Goal: Task Accomplishment & Management: Complete application form

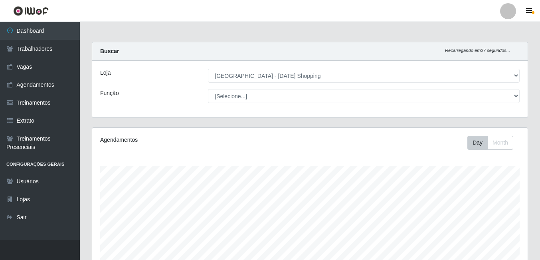
select select "471"
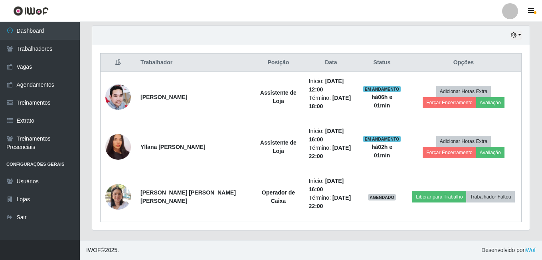
scroll to position [166, 432]
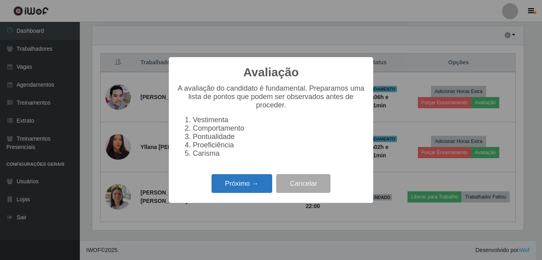
click at [250, 187] on button "Próximo →" at bounding box center [242, 183] width 61 height 19
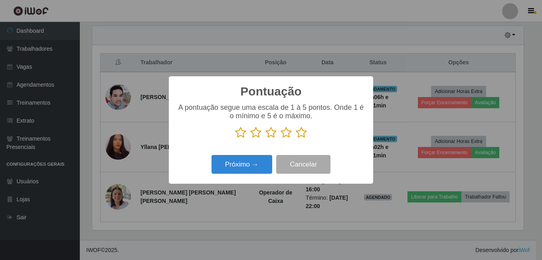
scroll to position [399029, 398763]
click at [300, 130] on icon at bounding box center [301, 133] width 11 height 12
click at [296, 139] on input "radio" at bounding box center [296, 139] width 0 height 0
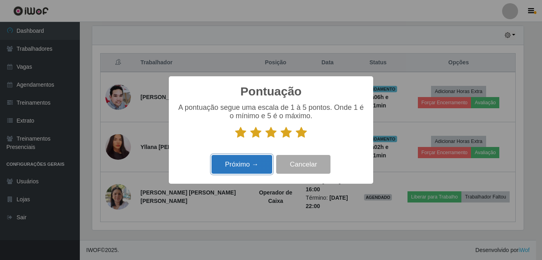
click at [239, 171] on button "Próximo →" at bounding box center [242, 164] width 61 height 19
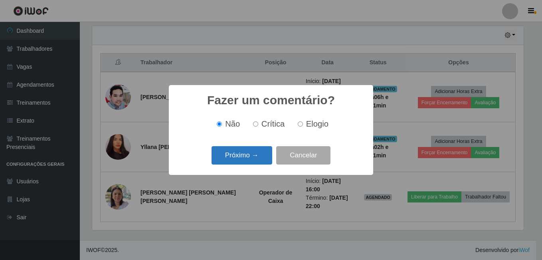
click at [242, 160] on button "Próximo →" at bounding box center [242, 155] width 61 height 19
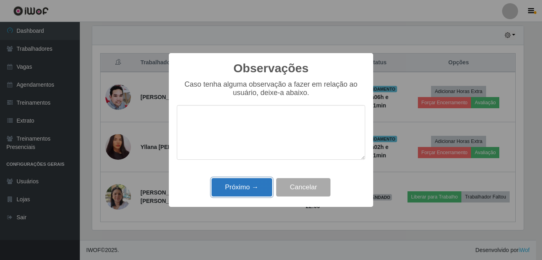
drag, startPoint x: 243, startPoint y: 190, endPoint x: 326, endPoint y: 178, distance: 83.8
click at [244, 190] on button "Próximo →" at bounding box center [242, 187] width 61 height 19
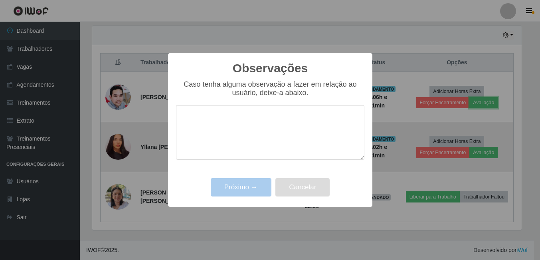
scroll to position [166, 436]
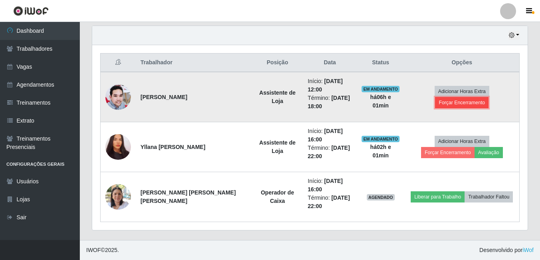
click at [483, 97] on button "Forçar Encerramento" at bounding box center [461, 102] width 53 height 11
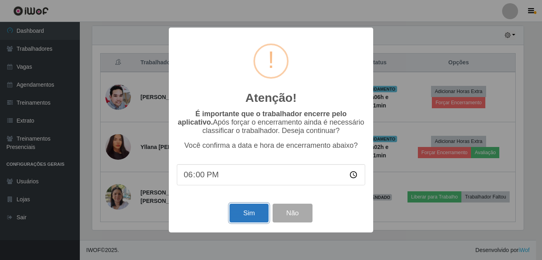
click at [261, 214] on button "Sim" at bounding box center [249, 213] width 39 height 19
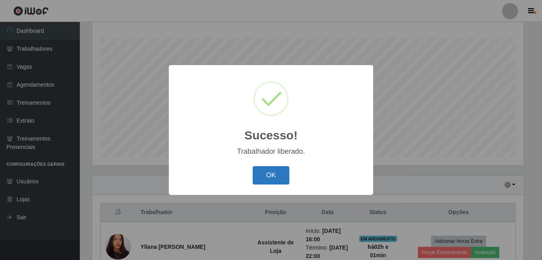
click at [269, 176] on button "OK" at bounding box center [271, 175] width 37 height 19
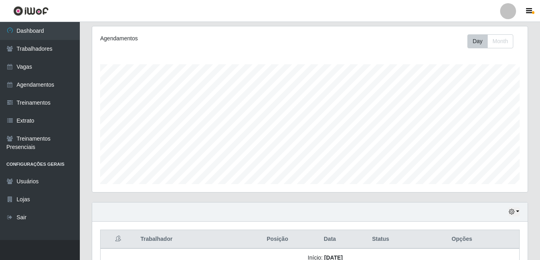
scroll to position [28, 0]
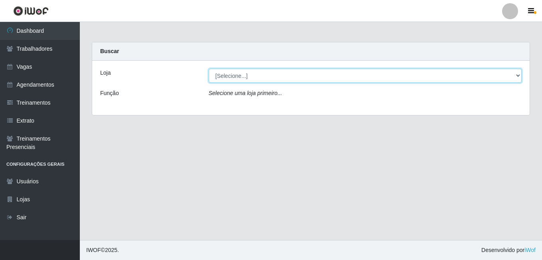
click at [225, 78] on select "[Selecione...] [GEOGRAPHIC_DATA] - [DATE][GEOGRAPHIC_DATA]" at bounding box center [365, 76] width 313 height 14
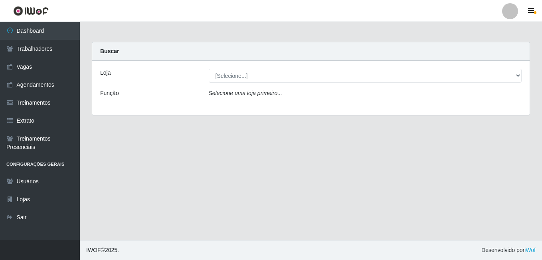
drag, startPoint x: 197, startPoint y: 127, endPoint x: 149, endPoint y: 99, distance: 55.5
click at [197, 127] on main "Carregando... Buscar Loja [Selecione...] Rio Center - Natal Shopping Função Sel…" at bounding box center [311, 131] width 462 height 218
click at [26, 70] on link "Vagas" at bounding box center [40, 67] width 80 height 18
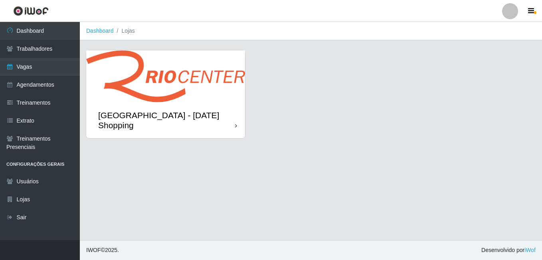
click at [188, 81] on img at bounding box center [165, 76] width 159 height 52
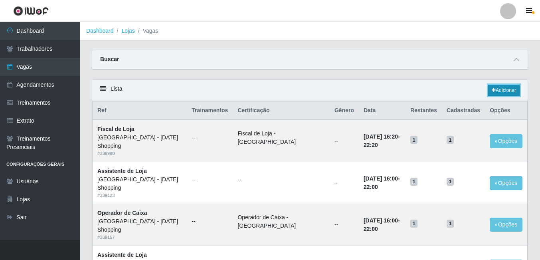
click at [497, 90] on link "Adicionar" at bounding box center [504, 90] width 32 height 11
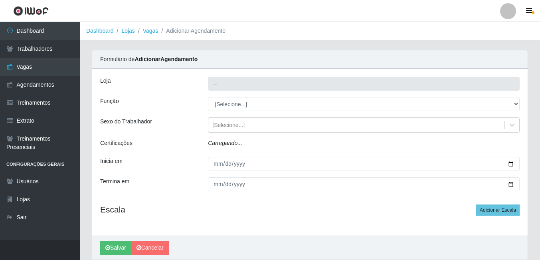
type input "[GEOGRAPHIC_DATA] - [DATE] Shopping"
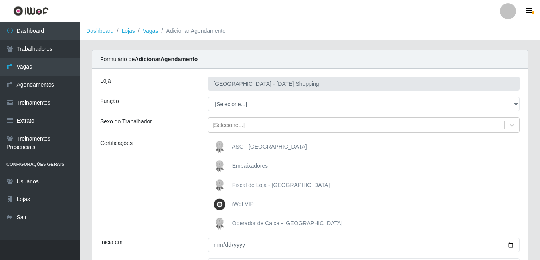
click at [250, 185] on span "Fiscal de Loja - Rio Center" at bounding box center [281, 185] width 98 height 6
click at [0, 0] on input "Fiscal de Loja - Rio Center" at bounding box center [0, 0] width 0 height 0
click at [234, 224] on span "Operador de Caixa - [GEOGRAPHIC_DATA]" at bounding box center [287, 223] width 110 height 6
click at [0, 0] on input "Operador de Caixa - [GEOGRAPHIC_DATA]" at bounding box center [0, 0] width 0 height 0
click at [242, 223] on span "Operador de Caixa - [GEOGRAPHIC_DATA]" at bounding box center [287, 223] width 110 height 6
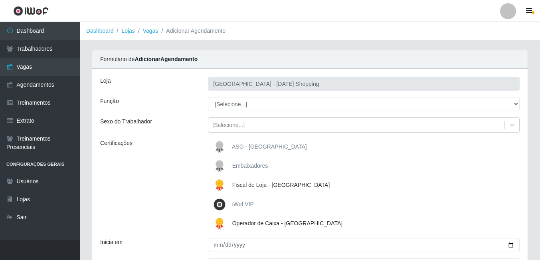
click at [0, 0] on input "Operador de Caixa - [GEOGRAPHIC_DATA]" at bounding box center [0, 0] width 0 height 0
click at [241, 184] on span "Fiscal de Loja - [GEOGRAPHIC_DATA]" at bounding box center [281, 185] width 98 height 6
click at [0, 0] on input "Fiscal de Loja - [GEOGRAPHIC_DATA]" at bounding box center [0, 0] width 0 height 0
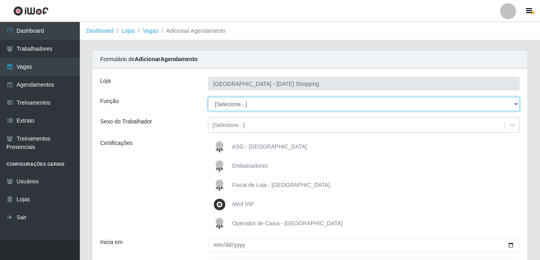
click at [240, 99] on select "[Selecione...] [PERSON_NAME] + ASG ++ Assistente de [PERSON_NAME] Assistente de…" at bounding box center [364, 104] width 312 height 14
select select "148"
click at [208, 97] on select "[Selecione...] [PERSON_NAME] + ASG ++ Assistente de [PERSON_NAME] Assistente de…" at bounding box center [364, 104] width 312 height 14
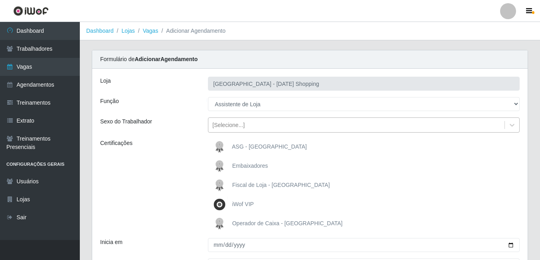
click at [228, 124] on div "[Selecione...]" at bounding box center [228, 125] width 32 height 8
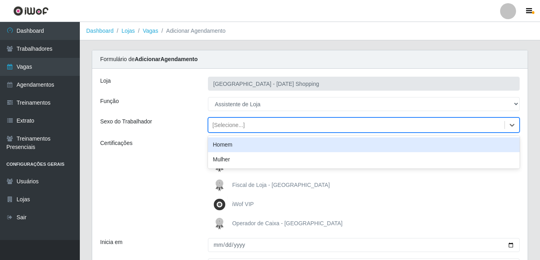
click at [190, 145] on div "Certificações" at bounding box center [148, 185] width 108 height 93
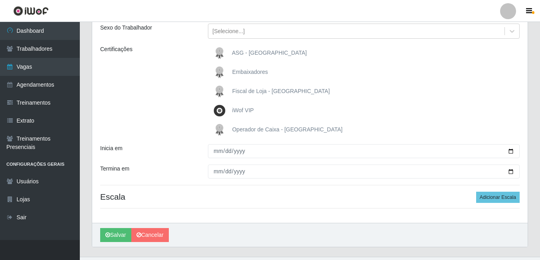
scroll to position [111, 0]
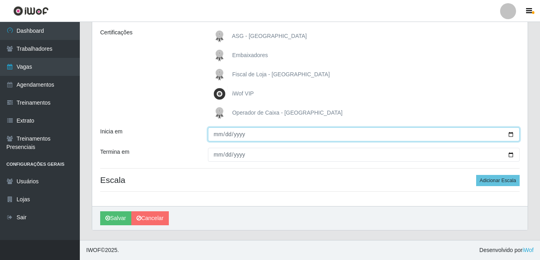
click at [507, 133] on input "Inicia em" at bounding box center [364, 134] width 312 height 14
type input "2025-09-01"
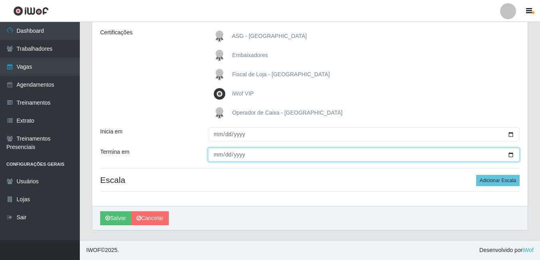
click at [511, 153] on input "Termina em" at bounding box center [364, 155] width 312 height 14
type input "2025-09-30"
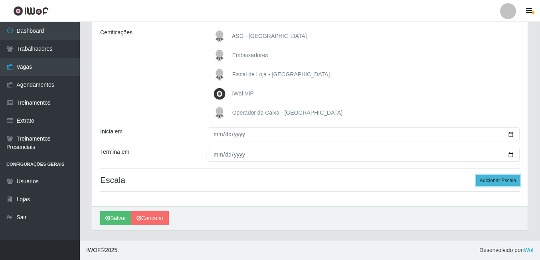
click at [506, 179] on button "Adicionar Escala" at bounding box center [498, 180] width 44 height 11
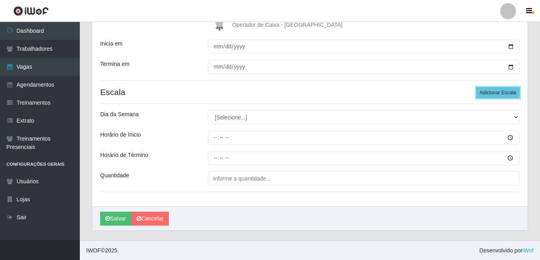
scroll to position [199, 0]
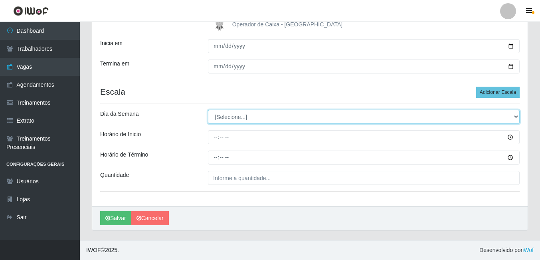
click at [222, 118] on select "[Selecione...] Segunda Terça Quarta Quinta Sexta Sábado Domingo" at bounding box center [364, 117] width 312 height 14
select select "1"
click at [208, 110] on select "[Selecione...] Segunda Terça Quarta Quinta Sexta Sábado Domingo" at bounding box center [364, 117] width 312 height 14
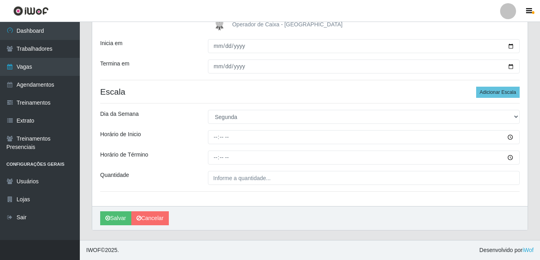
click at [202, 132] on div "Horário de Inicio" at bounding box center [148, 137] width 108 height 14
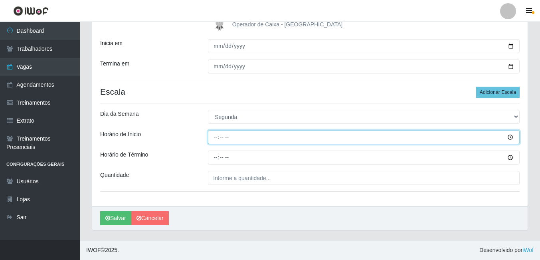
click at [215, 139] on input "Horário de Inicio" at bounding box center [364, 137] width 312 height 14
type input "12:00"
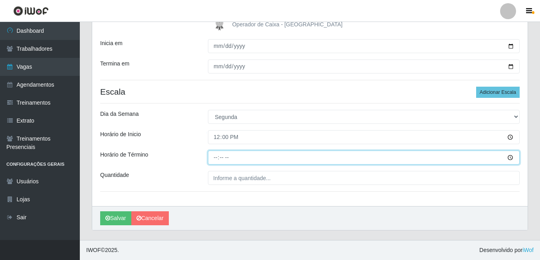
type input "18:00"
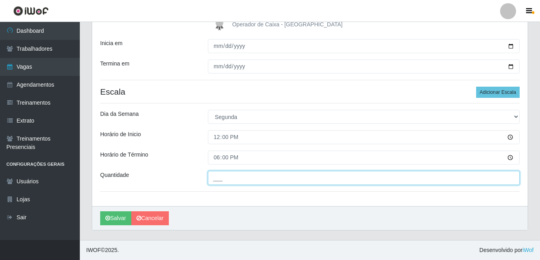
click at [227, 176] on input "___" at bounding box center [364, 178] width 312 height 14
type input "01_"
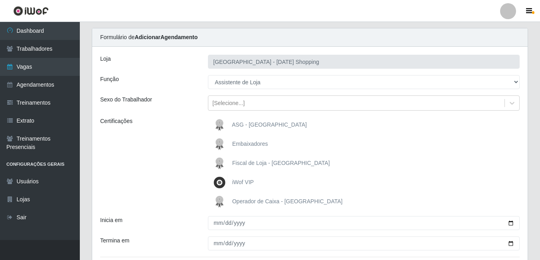
scroll to position [0, 0]
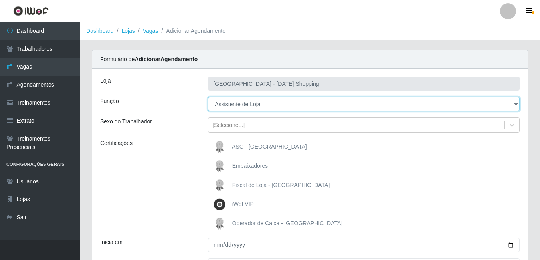
click at [244, 108] on select "[Selecione...] [PERSON_NAME] + ASG ++ Assistente de [PERSON_NAME] Assistente de…" at bounding box center [364, 104] width 312 height 14
select select "149"
click at [208, 97] on select "[Selecione...] [PERSON_NAME] + ASG ++ Assistente de [PERSON_NAME] Assistente de…" at bounding box center [364, 104] width 312 height 14
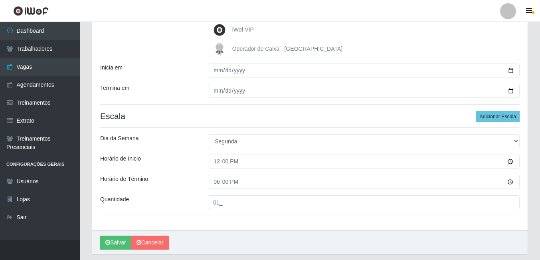
scroll to position [199, 0]
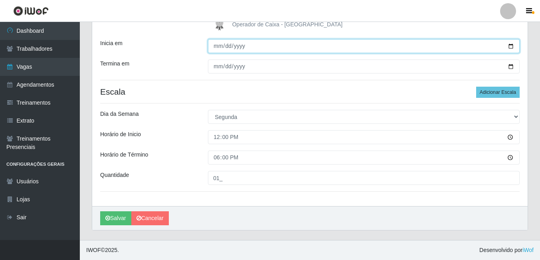
click at [231, 51] on input "2025-09-01" at bounding box center [364, 46] width 312 height 14
click at [515, 47] on input "2025-09-01" at bounding box center [364, 46] width 312 height 14
click at [511, 47] on input "2025-09-01" at bounding box center [364, 46] width 312 height 14
type input "2025-10-16"
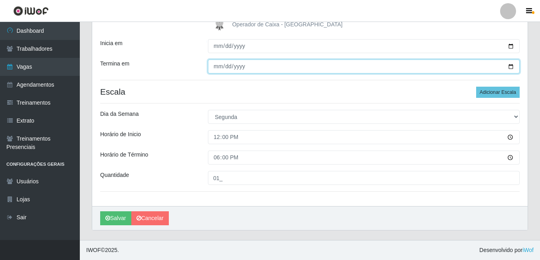
click at [510, 64] on input "2025-09-30" at bounding box center [364, 66] width 312 height 14
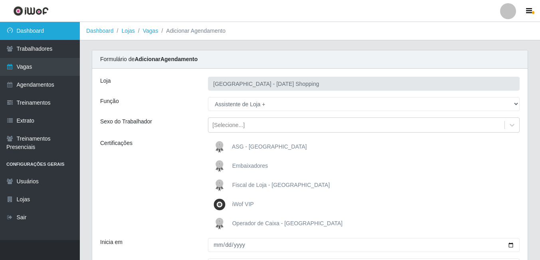
click at [42, 30] on link "Dashboard" at bounding box center [40, 31] width 80 height 18
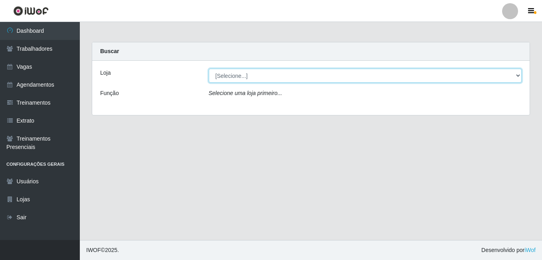
click at [228, 77] on select "[Selecione...] Rio Center - Natal Shopping" at bounding box center [365, 76] width 313 height 14
select select "471"
click at [209, 69] on select "[Selecione...] Rio Center - Natal Shopping" at bounding box center [365, 76] width 313 height 14
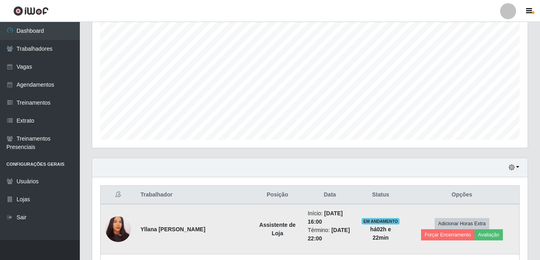
scroll to position [200, 0]
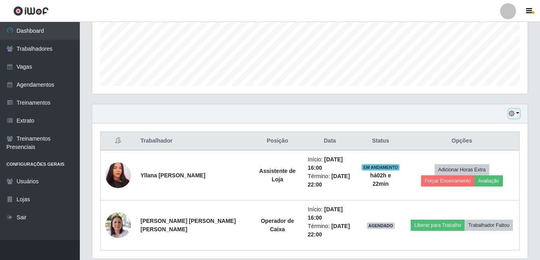
click at [515, 115] on icon "button" at bounding box center [512, 114] width 6 height 6
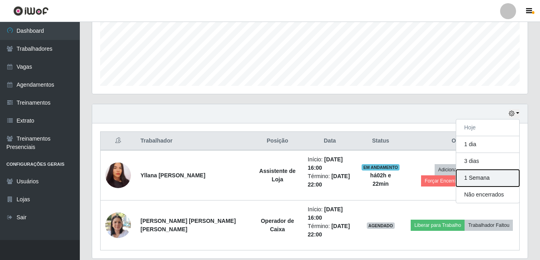
click at [477, 180] on button "1 Semana" at bounding box center [487, 178] width 63 height 17
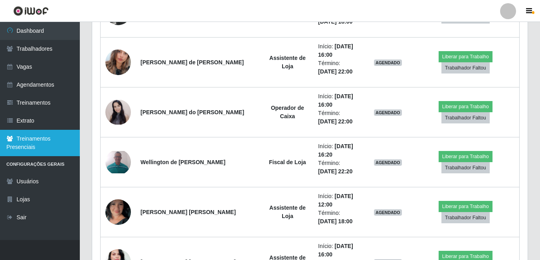
scroll to position [639, 0]
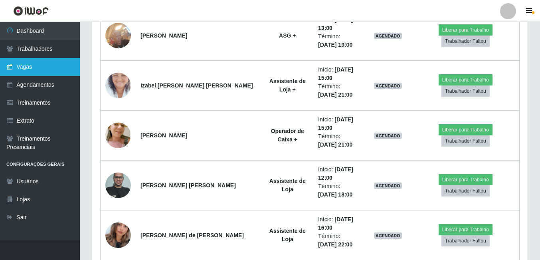
click at [22, 64] on link "Vagas" at bounding box center [40, 67] width 80 height 18
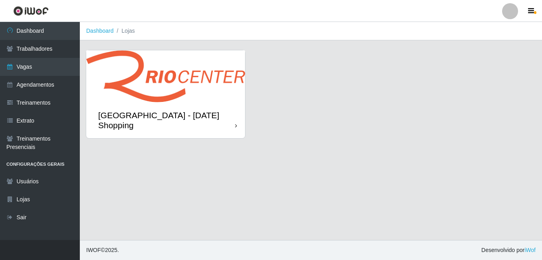
click at [160, 79] on img at bounding box center [165, 76] width 159 height 52
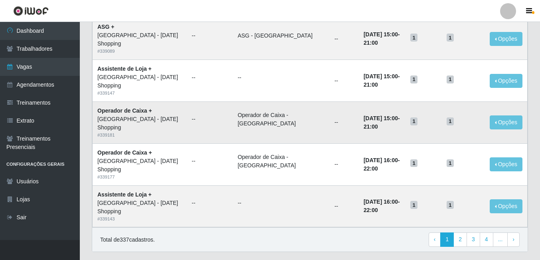
scroll to position [543, 0]
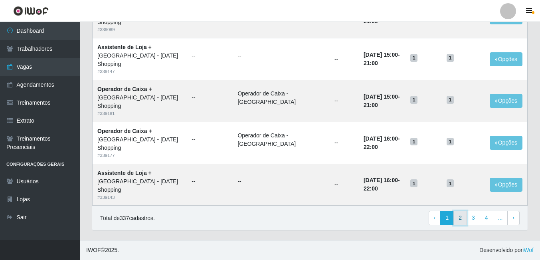
click at [460, 218] on link "2" at bounding box center [460, 218] width 14 height 14
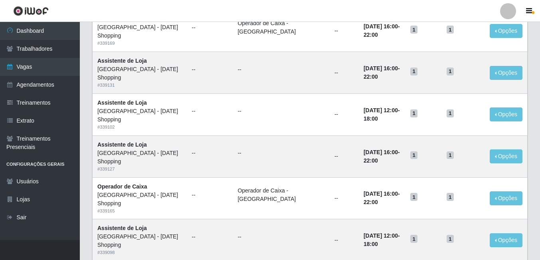
scroll to position [543, 0]
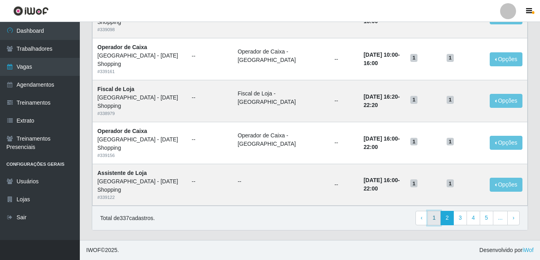
click at [435, 218] on link "1" at bounding box center [435, 218] width 14 height 14
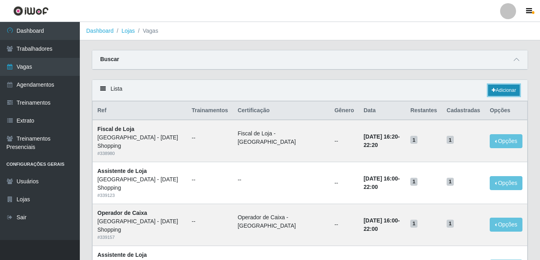
click at [505, 92] on link "Adicionar" at bounding box center [504, 90] width 32 height 11
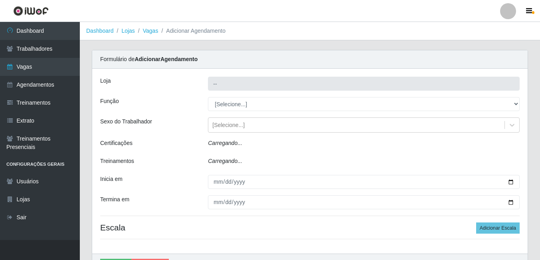
type input "[GEOGRAPHIC_DATA] - [DATE] Shopping"
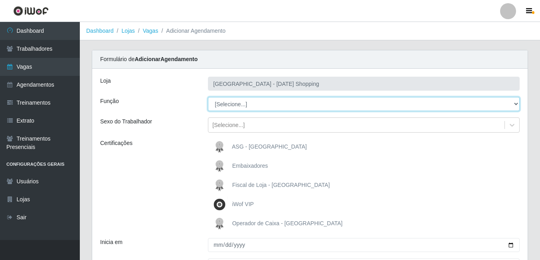
click at [233, 106] on select "[Selecione...] [PERSON_NAME] + ASG ++ Assistente de [PERSON_NAME] Assistente de…" at bounding box center [364, 104] width 312 height 14
select select "72"
click at [208, 97] on select "[Selecione...] [PERSON_NAME] + ASG ++ Assistente de [PERSON_NAME] Assistente de…" at bounding box center [364, 104] width 312 height 14
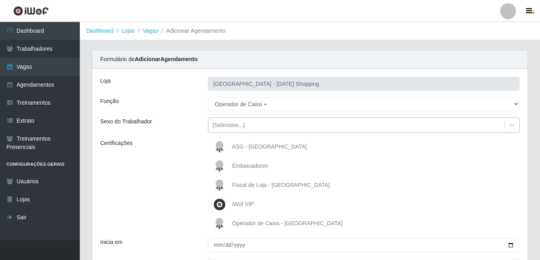
click at [243, 129] on div "[Selecione...]" at bounding box center [228, 125] width 32 height 8
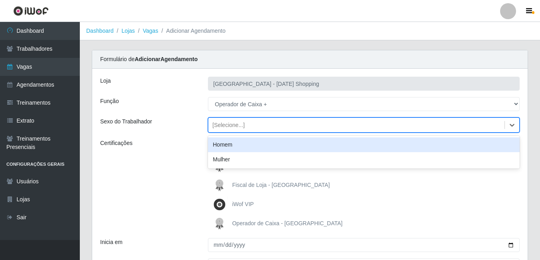
click at [167, 143] on div "Certificações" at bounding box center [148, 185] width 108 height 93
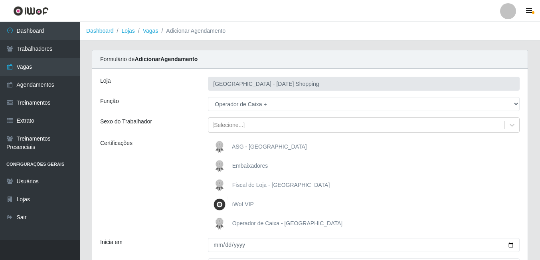
click at [236, 222] on span "Operador de Caixa - [GEOGRAPHIC_DATA]" at bounding box center [287, 223] width 110 height 6
click at [0, 0] on input "Operador de Caixa - [GEOGRAPHIC_DATA]" at bounding box center [0, 0] width 0 height 0
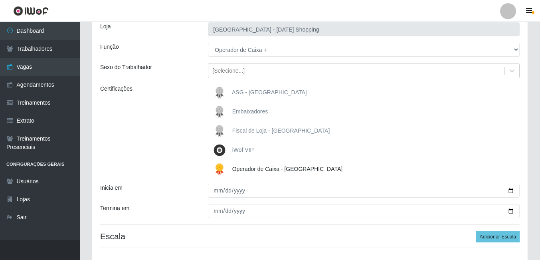
scroll to position [111, 0]
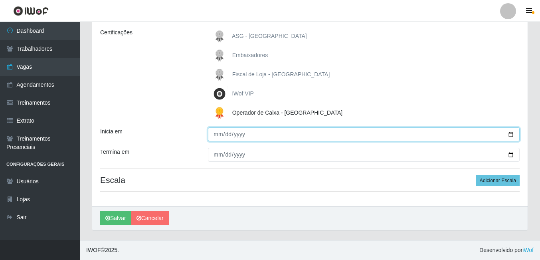
click at [217, 134] on input "Inicia em" at bounding box center [364, 134] width 312 height 14
type input "[DATE]"
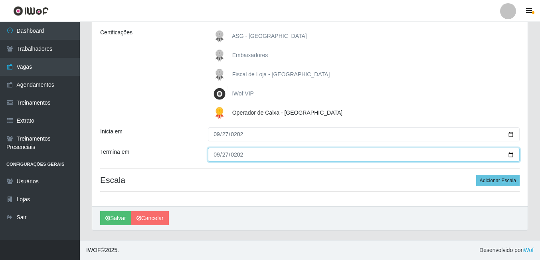
type input "[DATE]"
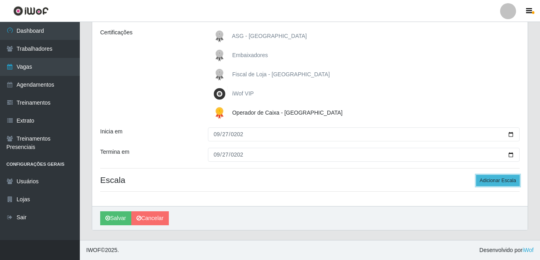
click at [486, 178] on button "Adicionar Escala" at bounding box center [498, 180] width 44 height 11
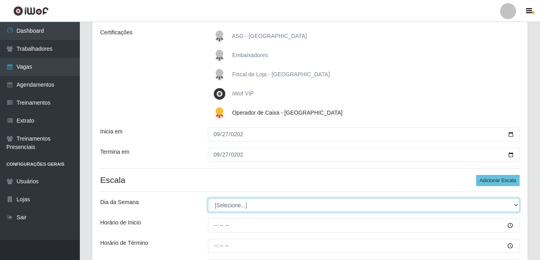
click at [223, 201] on select "[Selecione...] Segunda Terça Quarta Quinta Sexta Sábado Domingo" at bounding box center [364, 205] width 312 height 14
select select "6"
click at [208, 198] on select "[Selecione...] Segunda Terça Quarta Quinta Sexta Sábado Domingo" at bounding box center [364, 205] width 312 height 14
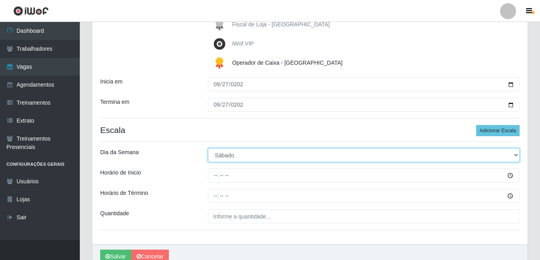
scroll to position [199, 0]
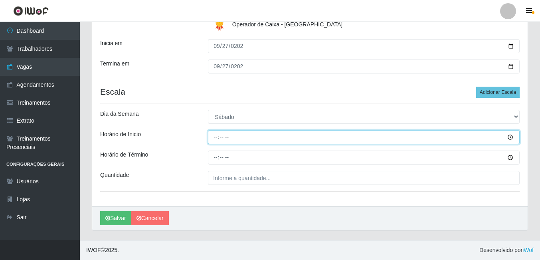
click at [218, 137] on input "Horário de Inicio" at bounding box center [364, 137] width 312 height 14
type input "10:00"
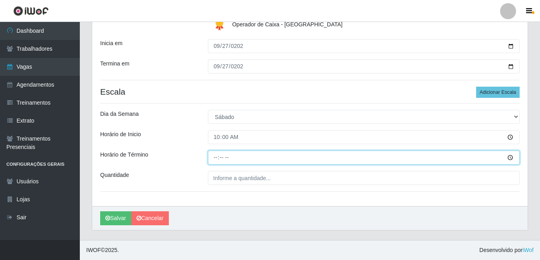
type input "16:00"
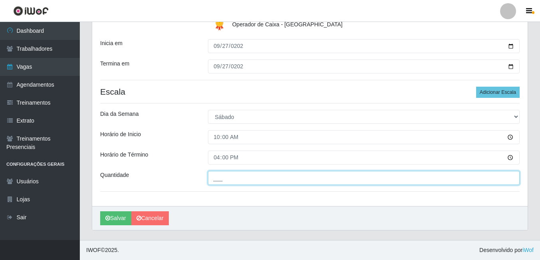
click at [228, 174] on input "___" at bounding box center [364, 178] width 312 height 14
type input "01_"
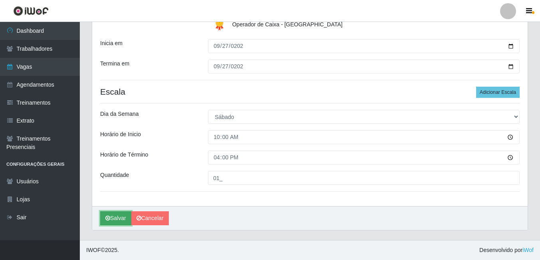
click at [126, 216] on button "Salvar" at bounding box center [115, 218] width 31 height 14
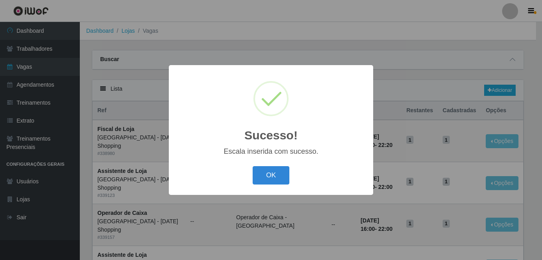
click at [253, 166] on button "OK" at bounding box center [271, 175] width 37 height 19
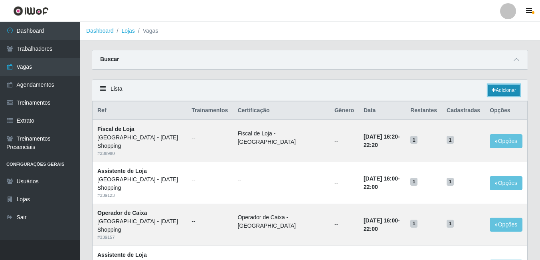
click at [496, 89] on link "Adicionar" at bounding box center [504, 90] width 32 height 11
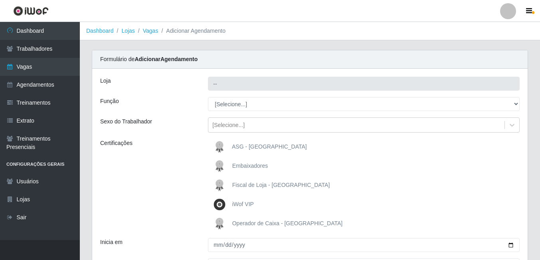
type input "[GEOGRAPHIC_DATA] - [DATE] Shopping"
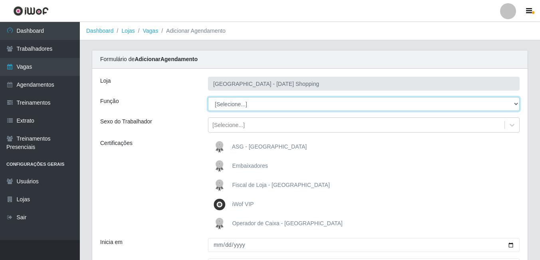
click at [232, 107] on select "[Selecione...] [PERSON_NAME] + ASG ++ Assistente de [PERSON_NAME] Assistente de…" at bounding box center [364, 104] width 312 height 14
click at [208, 97] on select "[Selecione...] [PERSON_NAME] + ASG ++ Assistente de [PERSON_NAME] Assistente de…" at bounding box center [364, 104] width 312 height 14
click at [232, 110] on select "[Selecione...] [PERSON_NAME] + ASG ++ Assistente de [PERSON_NAME] Assistente de…" at bounding box center [364, 104] width 312 height 14
select select "72"
click at [208, 97] on select "[Selecione...] [PERSON_NAME] + ASG ++ Assistente de [PERSON_NAME] Assistente de…" at bounding box center [364, 104] width 312 height 14
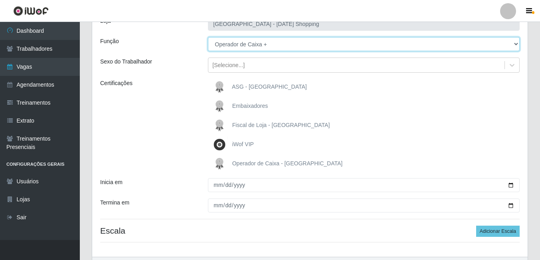
scroll to position [80, 0]
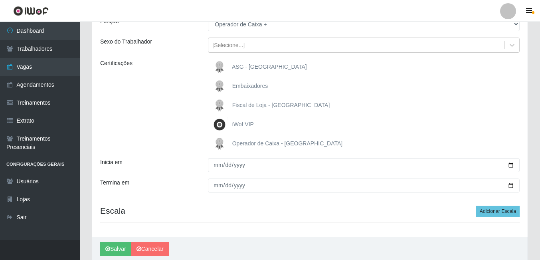
click at [238, 144] on span "Operador de Caixa - [GEOGRAPHIC_DATA]" at bounding box center [287, 143] width 110 height 6
click at [0, 0] on input "Operador de Caixa - [GEOGRAPHIC_DATA]" at bounding box center [0, 0] width 0 height 0
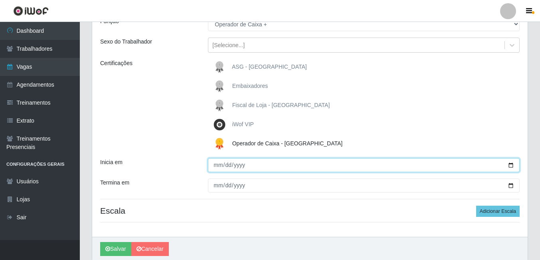
click at [221, 165] on input "Inicia em" at bounding box center [364, 165] width 312 height 14
click at [224, 166] on input "Inicia em" at bounding box center [364, 165] width 312 height 14
type input "[DATE]"
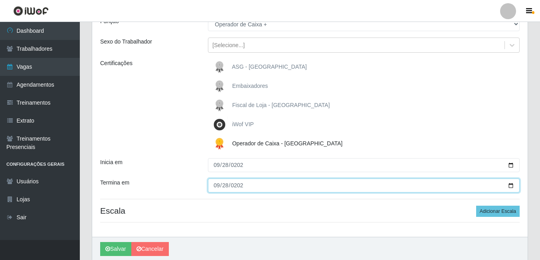
type input "[DATE]"
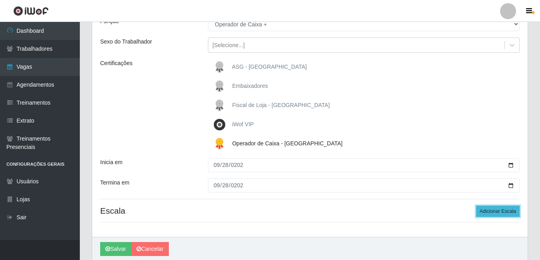
click at [490, 214] on button "Adicionar Escala" at bounding box center [498, 211] width 44 height 11
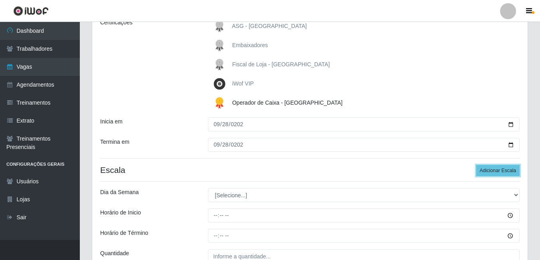
scroll to position [199, 0]
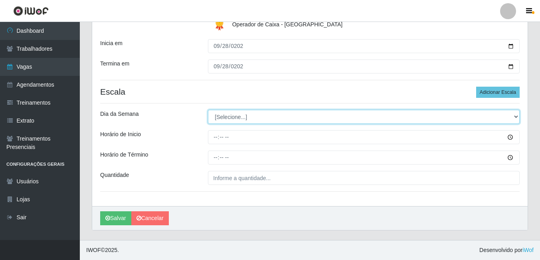
click at [226, 119] on select "[Selecione...] Segunda Terça Quarta Quinta Sexta Sábado Domingo" at bounding box center [364, 117] width 312 height 14
select select "0"
click at [208, 110] on select "[Selecione...] Segunda Terça Quarta Quinta Sexta Sábado Domingo" at bounding box center [364, 117] width 312 height 14
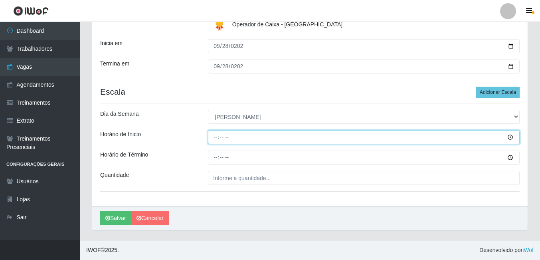
click at [218, 141] on input "Horário de Inicio" at bounding box center [364, 137] width 312 height 14
type input "15:00"
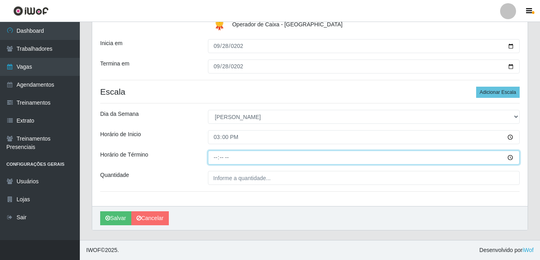
type input "21:00"
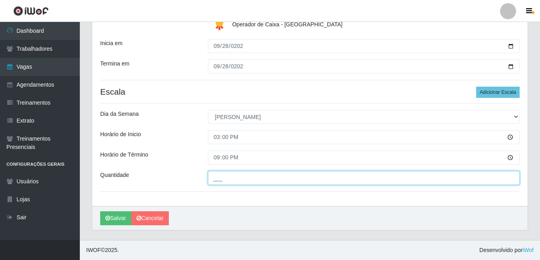
click at [224, 175] on input "___" at bounding box center [364, 178] width 312 height 14
type input "01_"
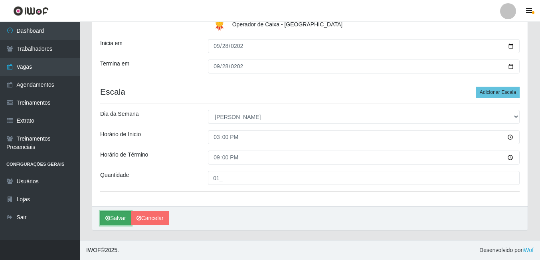
click at [123, 214] on button "Salvar" at bounding box center [115, 218] width 31 height 14
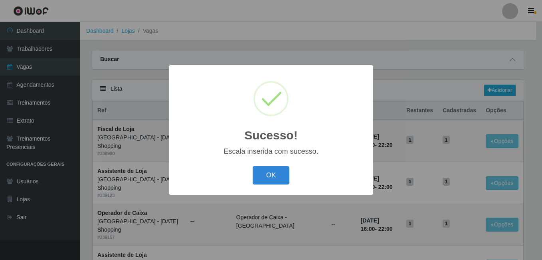
click at [253, 166] on button "OK" at bounding box center [271, 175] width 37 height 19
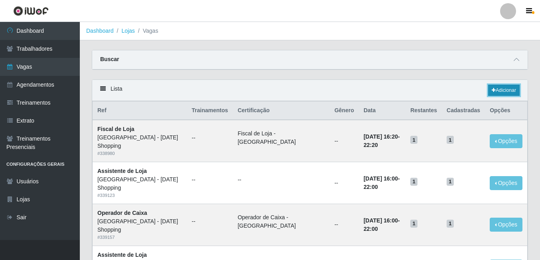
click at [504, 87] on link "Adicionar" at bounding box center [504, 90] width 32 height 11
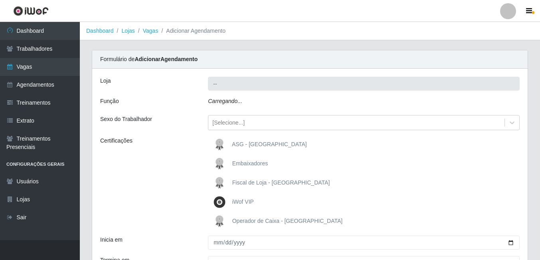
type input "[GEOGRAPHIC_DATA] - [DATE] Shopping"
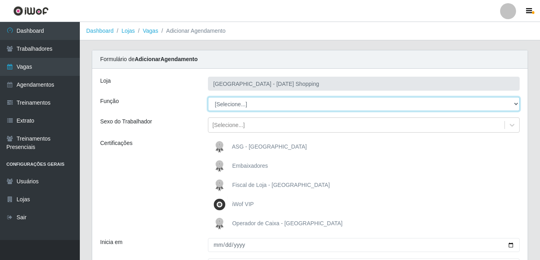
click at [244, 103] on select "[Selecione...] [PERSON_NAME] + ASG ++ Assistente de [PERSON_NAME] Assistente de…" at bounding box center [364, 104] width 312 height 14
select select "22"
click at [208, 97] on select "[Selecione...] [PERSON_NAME] + ASG ++ Assistente de [PERSON_NAME] Assistente de…" at bounding box center [364, 104] width 312 height 14
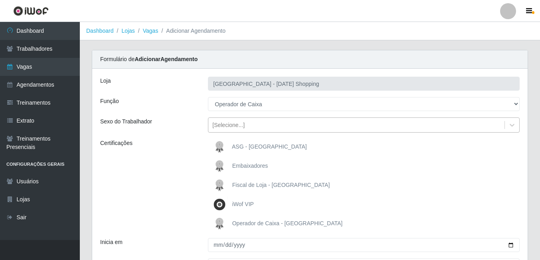
click at [228, 126] on div "[Selecione...]" at bounding box center [228, 125] width 32 height 8
click at [166, 170] on div "Certificações" at bounding box center [148, 185] width 108 height 93
click at [244, 226] on span "Operador de Caixa - [GEOGRAPHIC_DATA]" at bounding box center [287, 223] width 110 height 6
click at [0, 0] on input "Operador de Caixa - [GEOGRAPHIC_DATA]" at bounding box center [0, 0] width 0 height 0
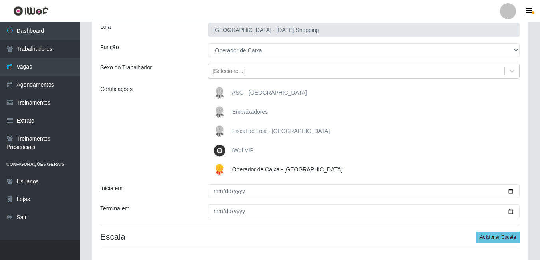
scroll to position [111, 0]
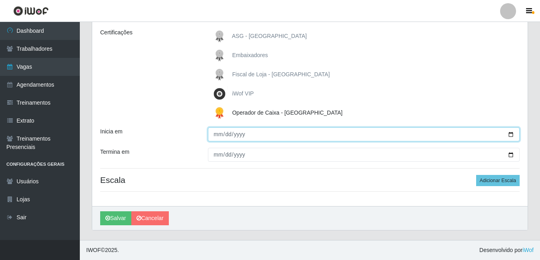
click at [220, 130] on input "Inicia em" at bounding box center [364, 134] width 312 height 14
type input "[DATE]"
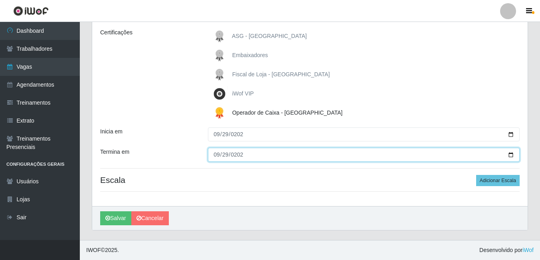
type input "[DATE]"
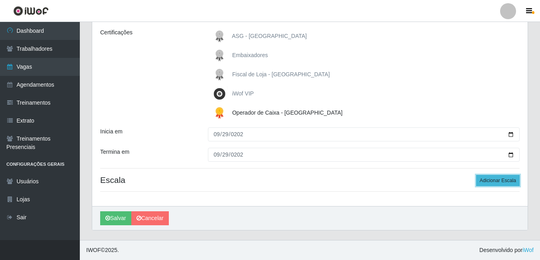
click at [503, 180] on button "Adicionar Escala" at bounding box center [498, 180] width 44 height 11
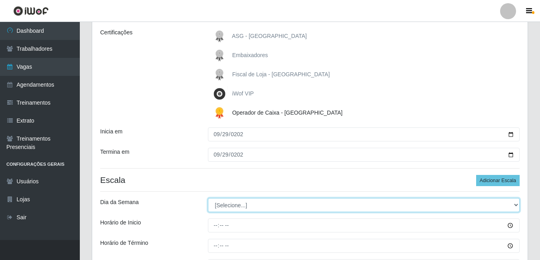
click at [226, 206] on select "[Selecione...] Segunda Terça Quarta Quinta Sexta Sábado Domingo" at bounding box center [364, 205] width 312 height 14
select select "1"
click at [208, 198] on select "[Selecione...] Segunda Terça Quarta Quinta Sexta Sábado Domingo" at bounding box center [364, 205] width 312 height 14
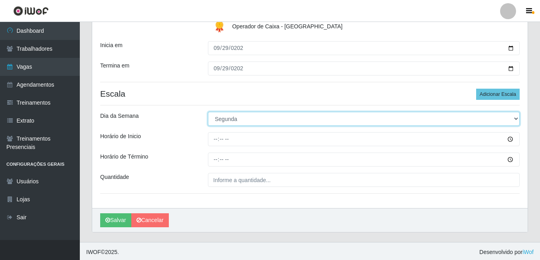
scroll to position [199, 0]
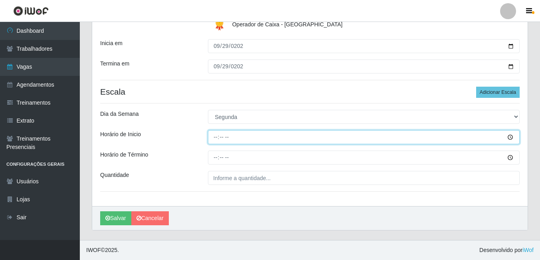
click at [217, 137] on input "Horário de Inicio" at bounding box center [364, 137] width 312 height 14
type input "10:00"
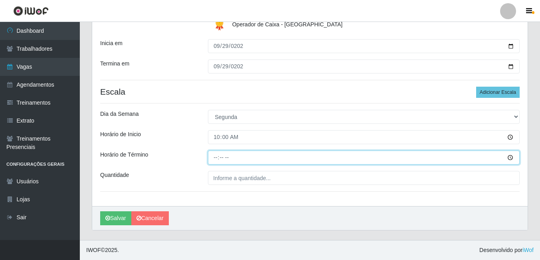
type input "16:00"
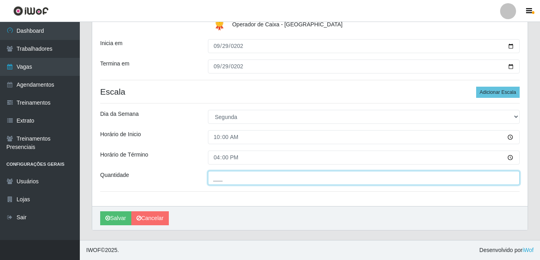
click at [232, 182] on input "___" at bounding box center [364, 178] width 312 height 14
type input "01_"
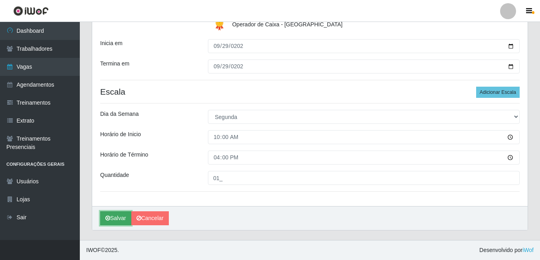
click at [113, 216] on button "Salvar" at bounding box center [115, 218] width 31 height 14
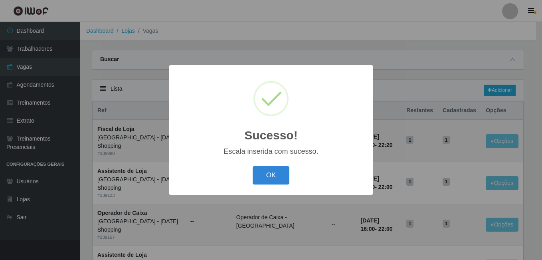
click at [253, 166] on button "OK" at bounding box center [271, 175] width 37 height 19
